Goal: Transaction & Acquisition: Obtain resource

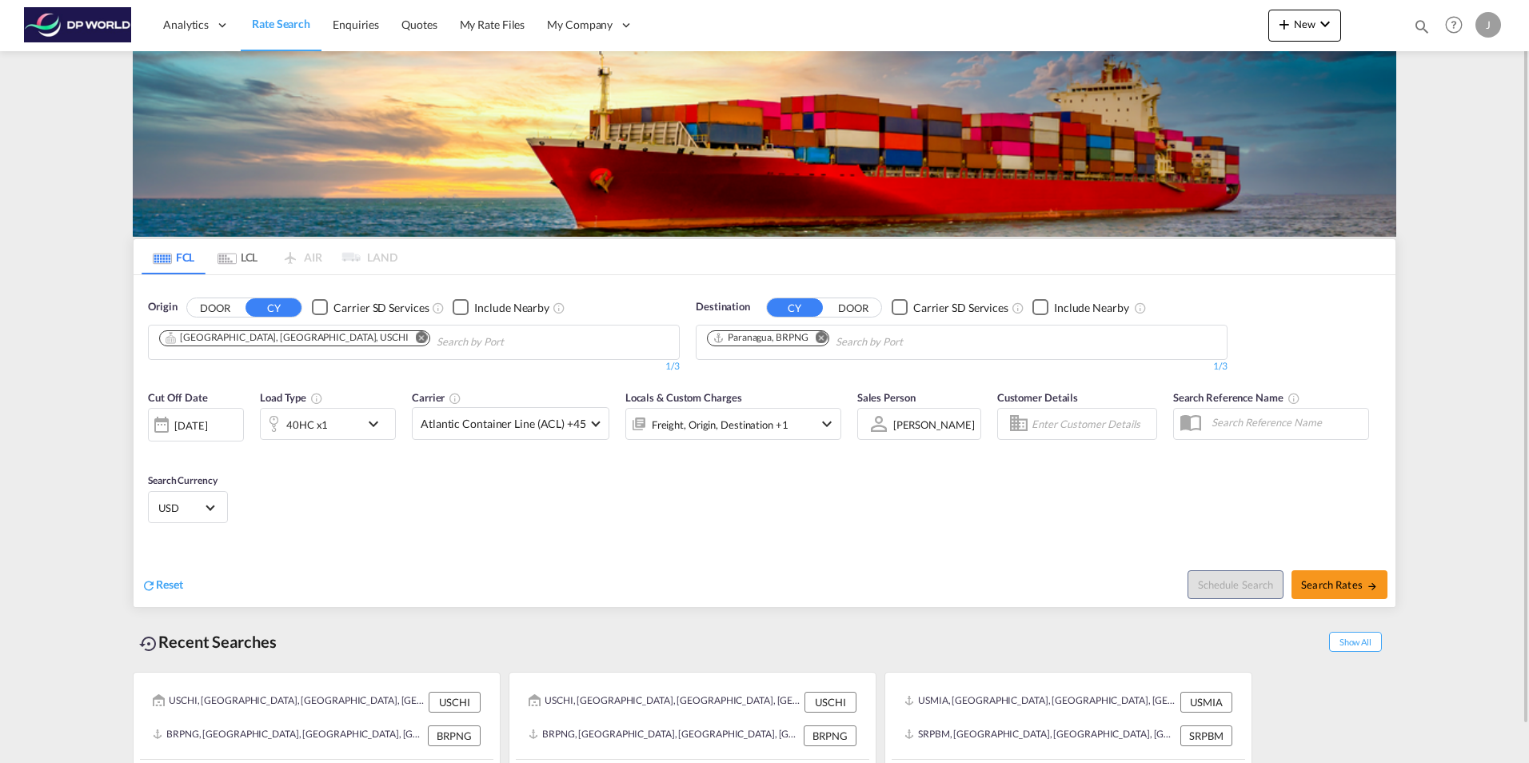
click at [826, 337] on md-icon "Remove" at bounding box center [822, 337] width 12 height 12
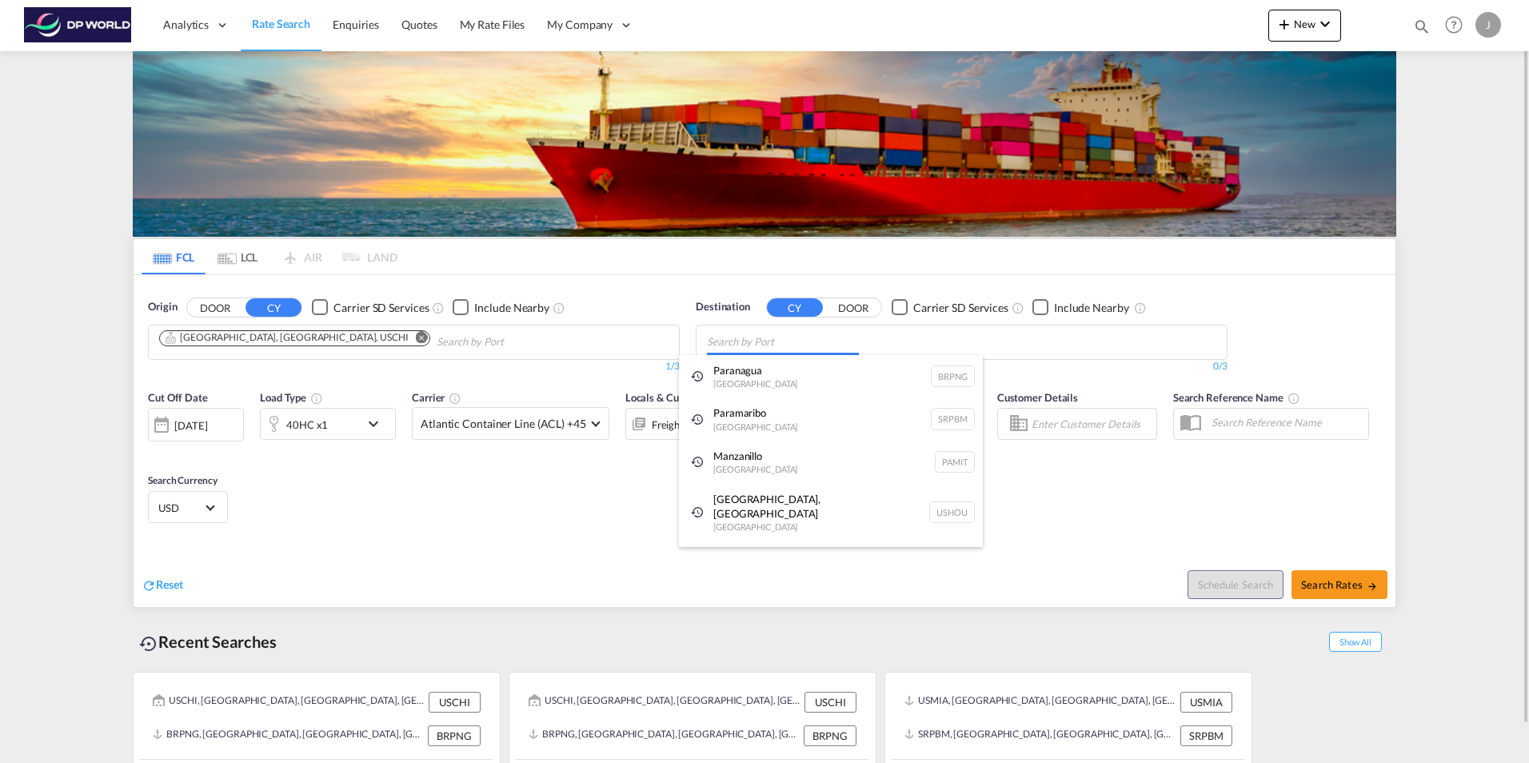
click at [766, 347] on body "Analytics Dashboard Rate Search Enquiries Quotes My Rate Files My Company" at bounding box center [764, 381] width 1529 height 763
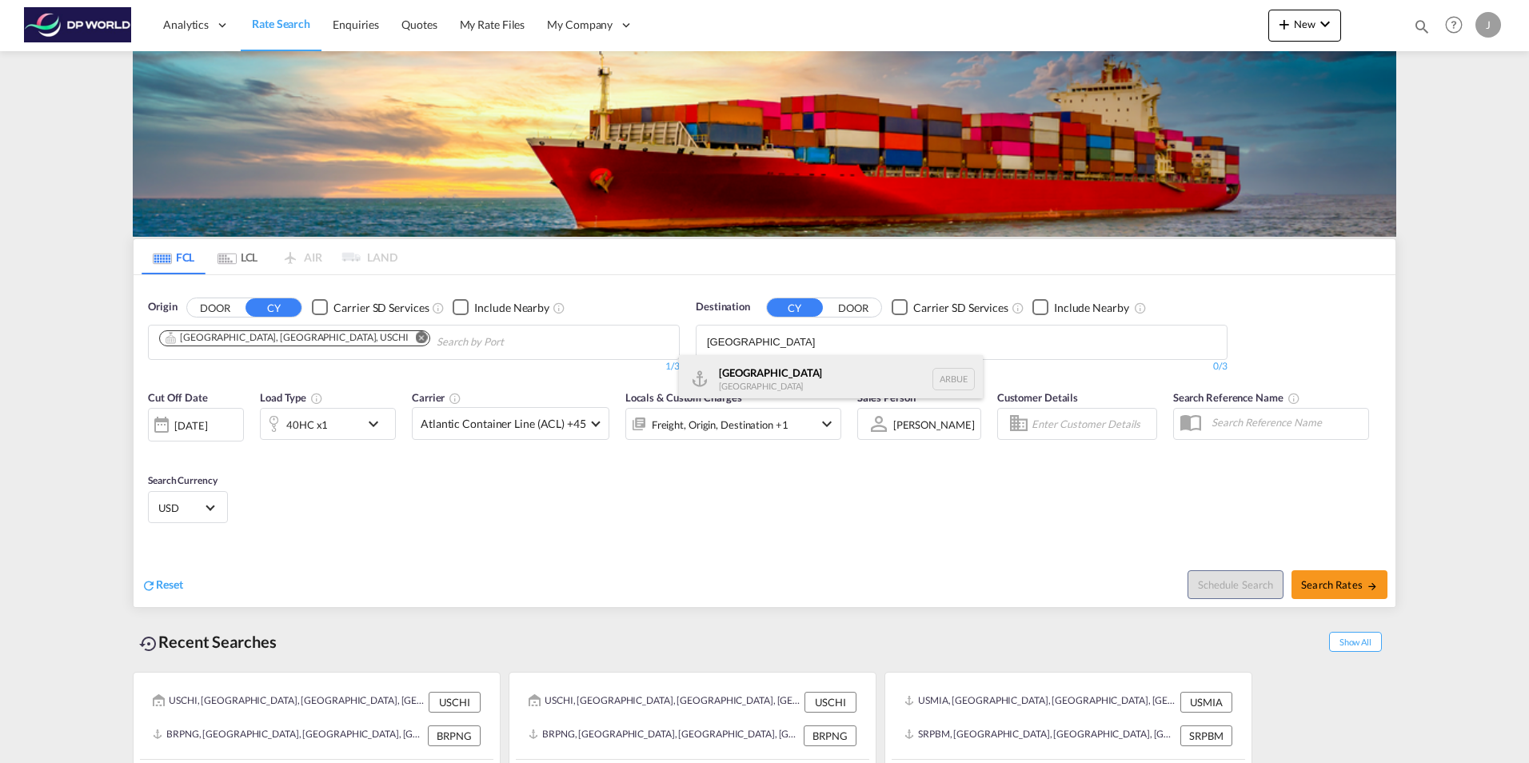
type input "[GEOGRAPHIC_DATA]"
click at [775, 381] on div "[GEOGRAPHIC_DATA] [GEOGRAPHIC_DATA] [GEOGRAPHIC_DATA]" at bounding box center [831, 379] width 304 height 48
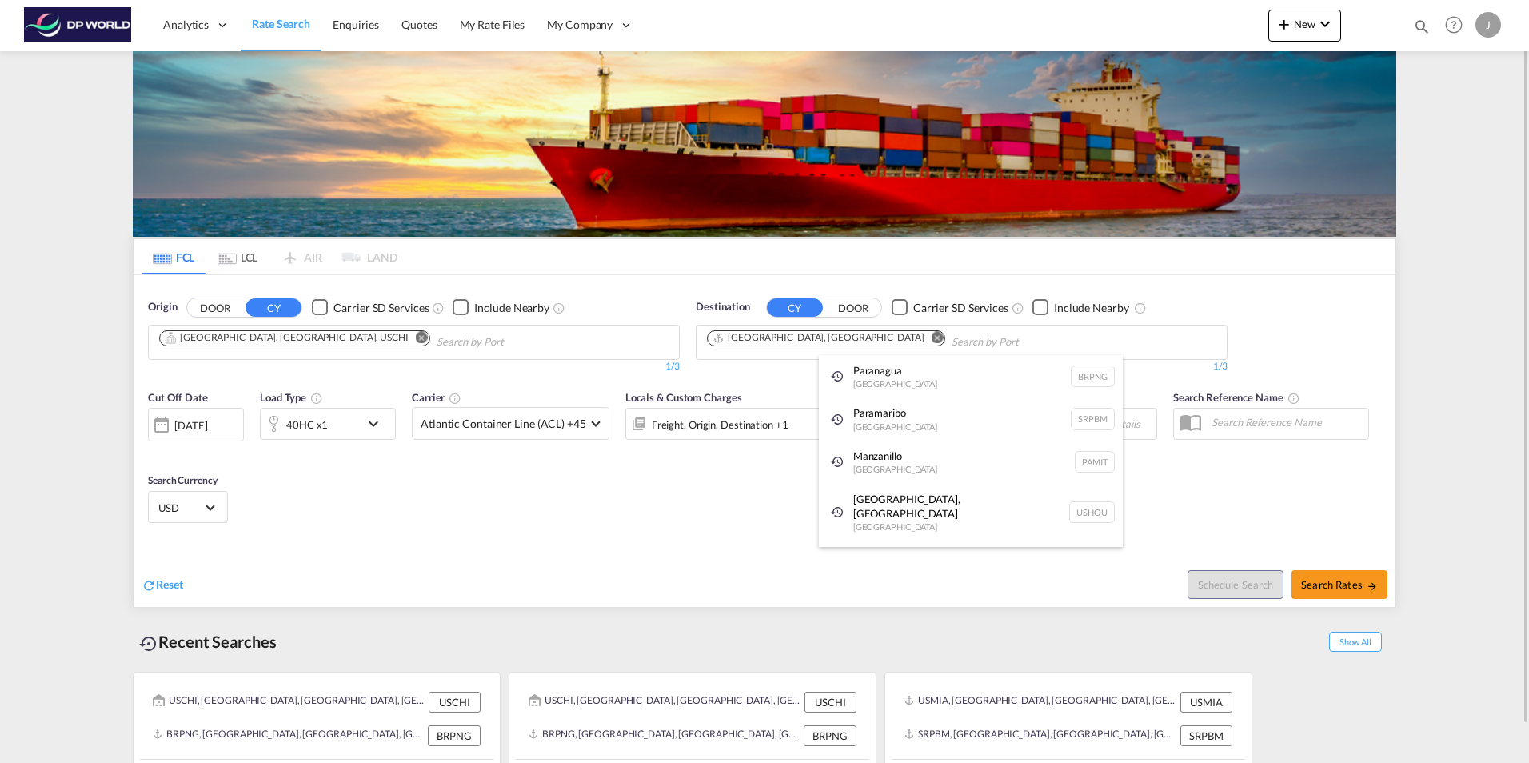
drag, startPoint x: 140, startPoint y: 421, endPoint x: 150, endPoint y: 421, distance: 10.4
click at [169, 423] on div at bounding box center [162, 425] width 26 height 32
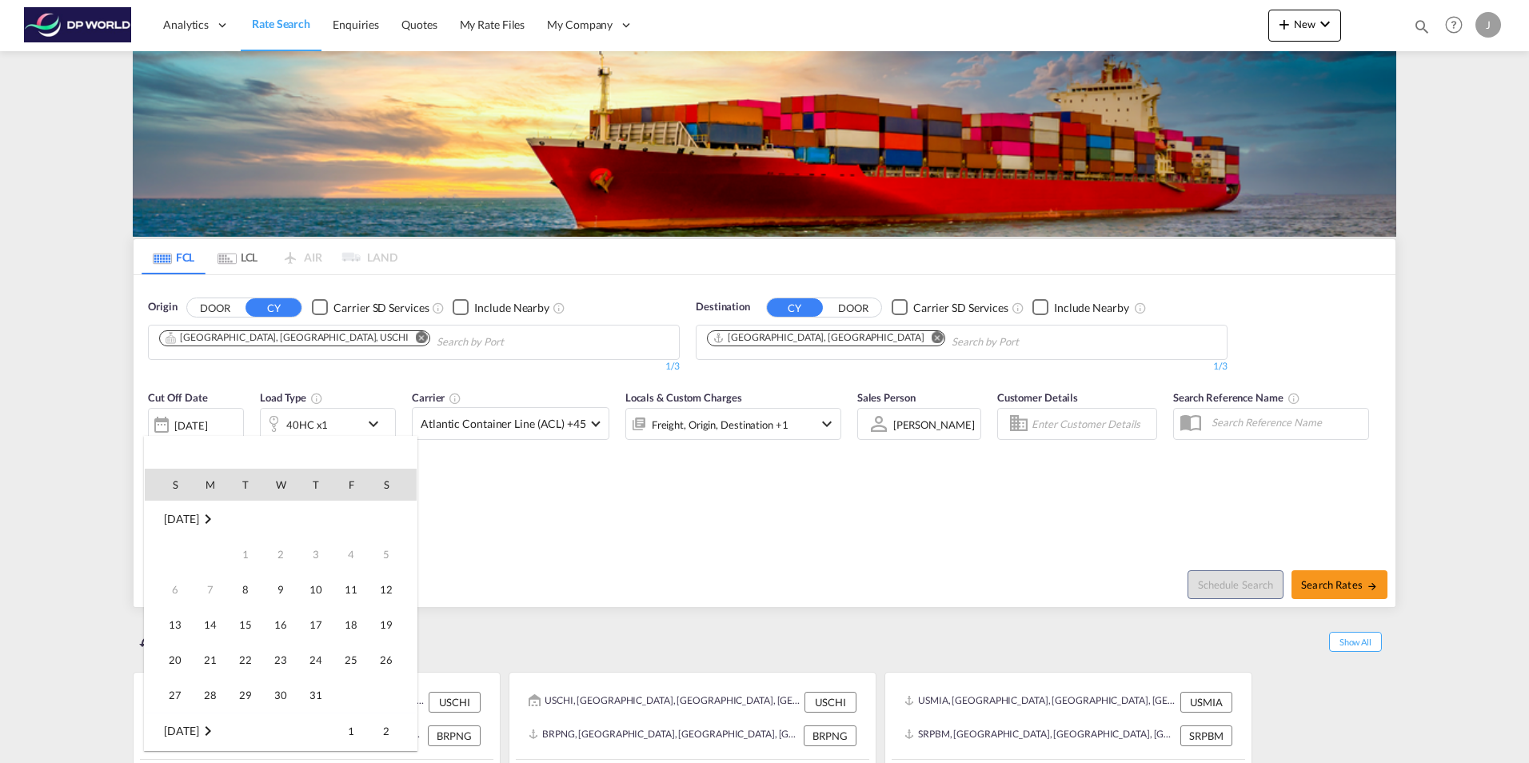
scroll to position [636, 0]
click at [345, 594] on span "17" at bounding box center [351, 589] width 32 height 32
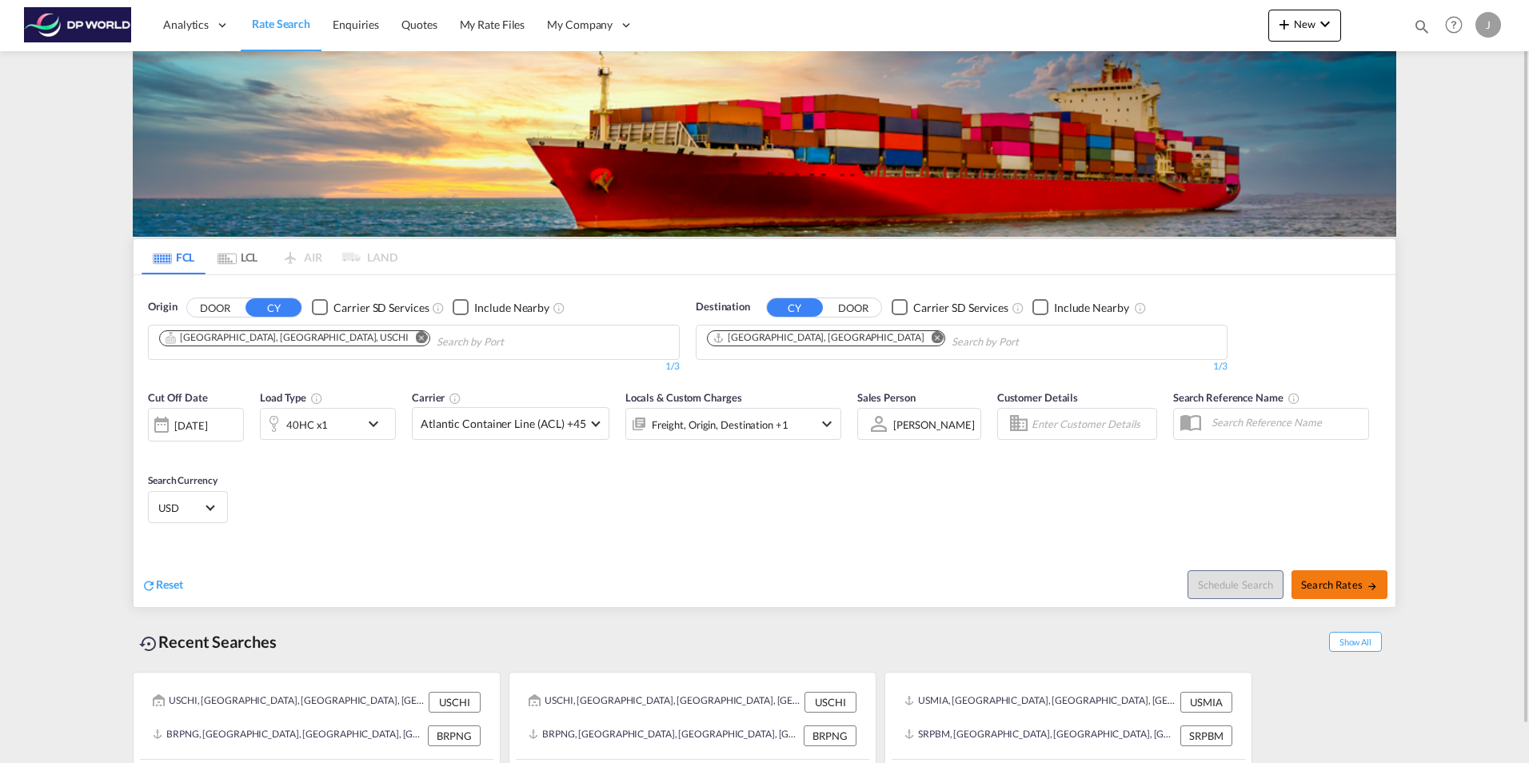
click at [1326, 579] on span "Search Rates" at bounding box center [1339, 584] width 77 height 13
type input "USCHI to ARBUE / [DATE]"
